Goal: Information Seeking & Learning: Learn about a topic

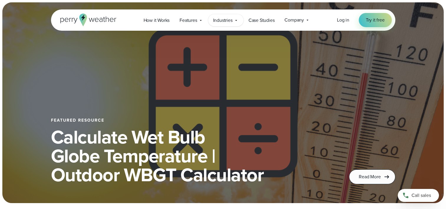
click at [238, 22] on div "Industries Featured Case Study How PGA of America is Prioritizing Golfer Safety…" at bounding box center [225, 20] width 35 height 12
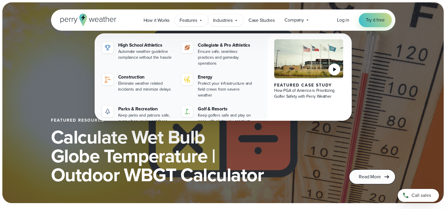
click at [191, 20] on span "Features" at bounding box center [188, 20] width 17 height 7
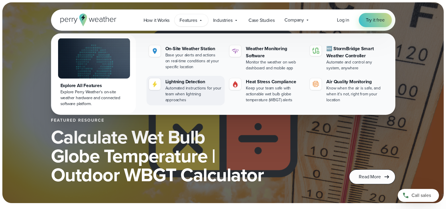
click at [180, 85] on div "Automated instructions for your team when lightning approaches" at bounding box center [193, 94] width 57 height 18
